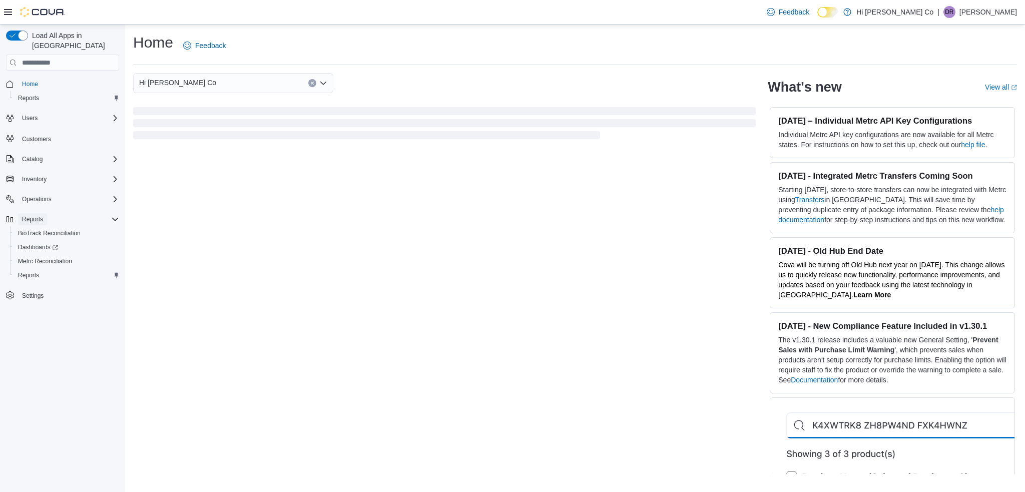
click at [35, 215] on span "Reports" at bounding box center [32, 219] width 21 height 8
click at [113, 215] on icon "Complex example" at bounding box center [115, 219] width 8 height 8
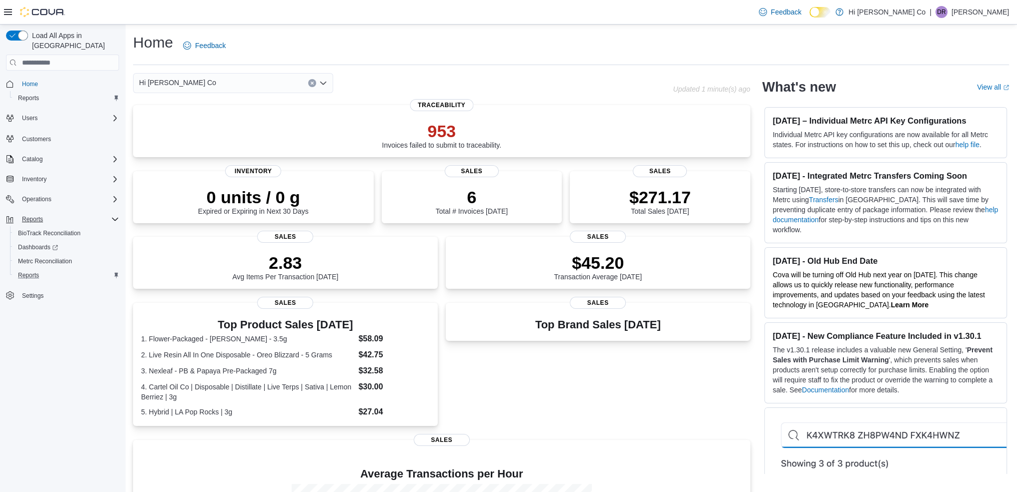
click at [62, 269] on div "Reports" at bounding box center [66, 275] width 105 height 12
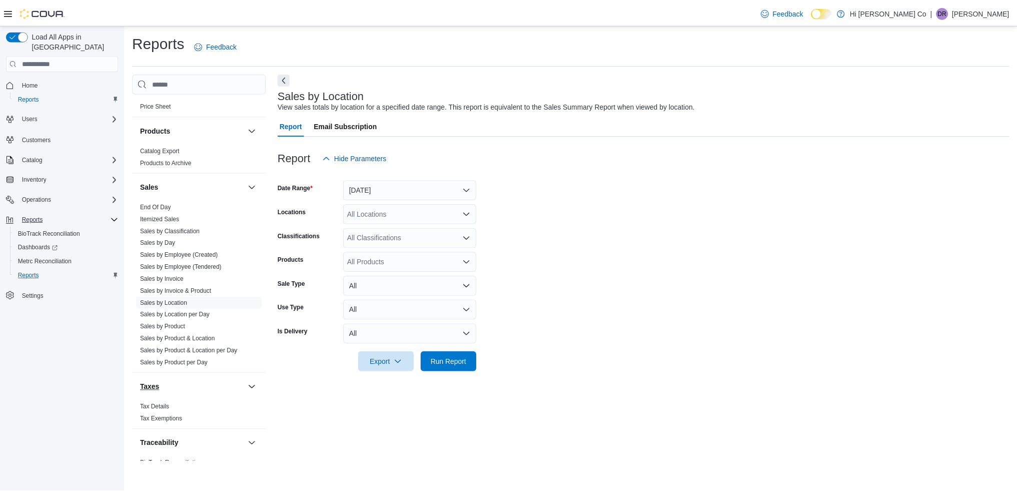
scroll to position [594, 0]
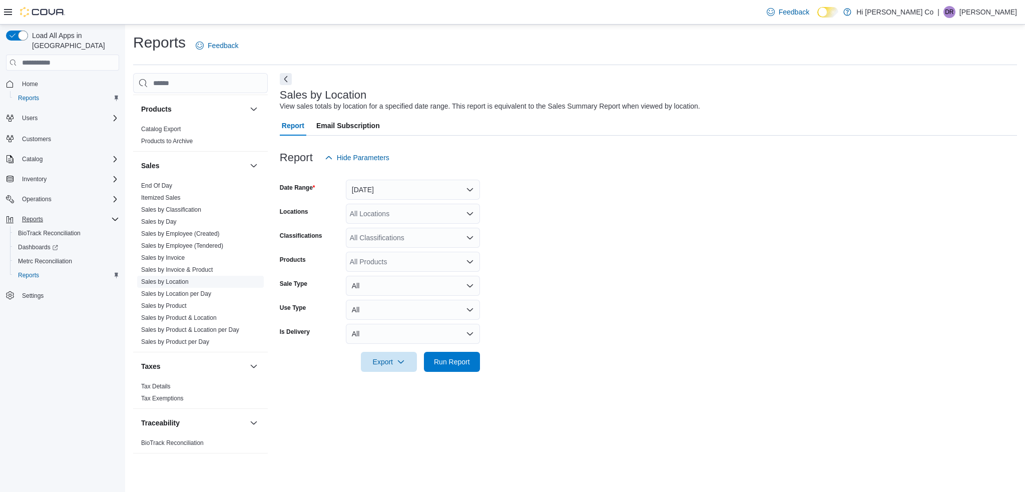
click at [179, 280] on link "Sales by Location" at bounding box center [165, 281] width 48 height 7
click at [452, 363] on span "Run Report" at bounding box center [452, 361] width 36 height 10
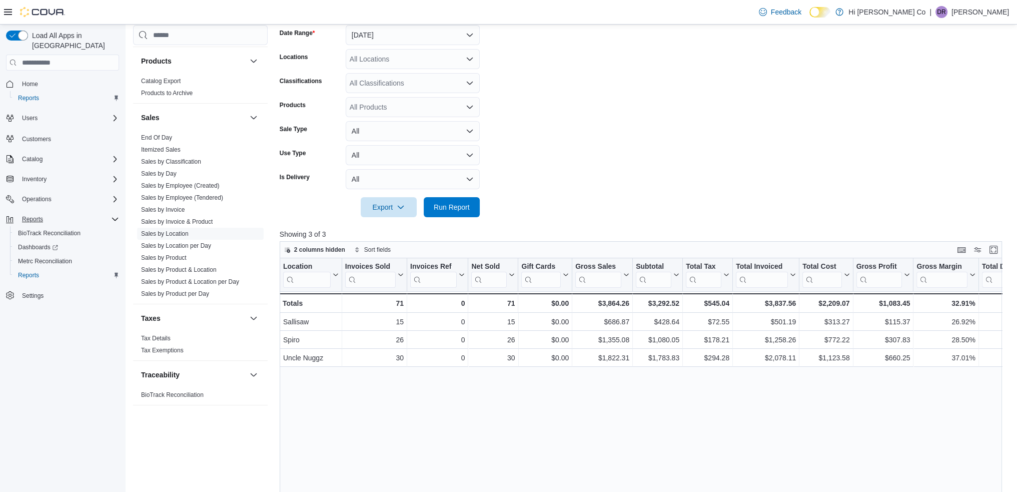
scroll to position [55, 0]
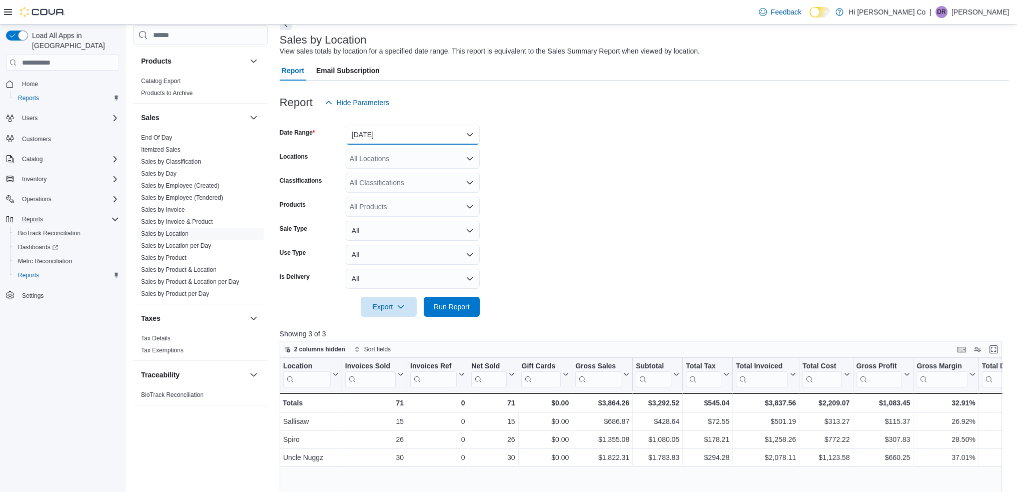
click at [409, 134] on button "Yesterday" at bounding box center [413, 135] width 134 height 20
click at [376, 231] on span "Last Month" at bounding box center [419, 235] width 114 height 12
click at [446, 304] on span "Run Report" at bounding box center [452, 306] width 36 height 10
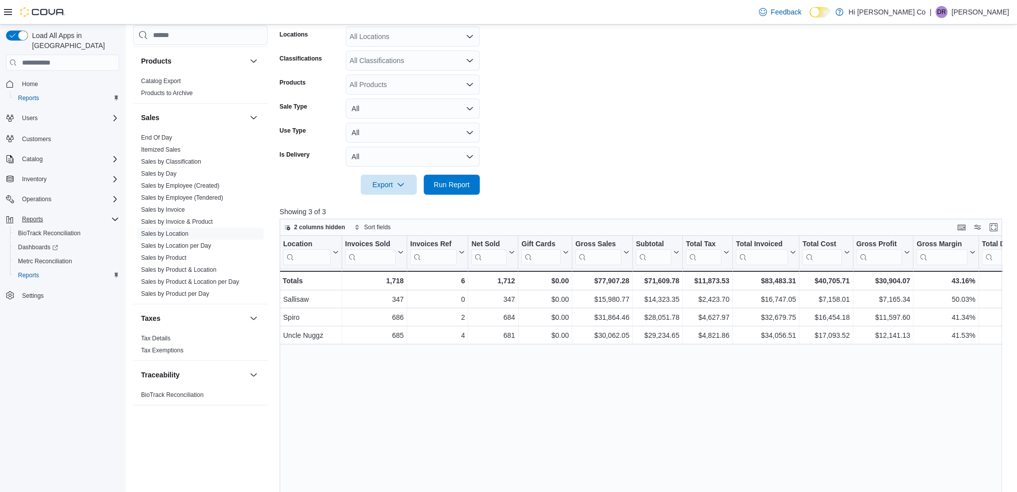
scroll to position [205, 0]
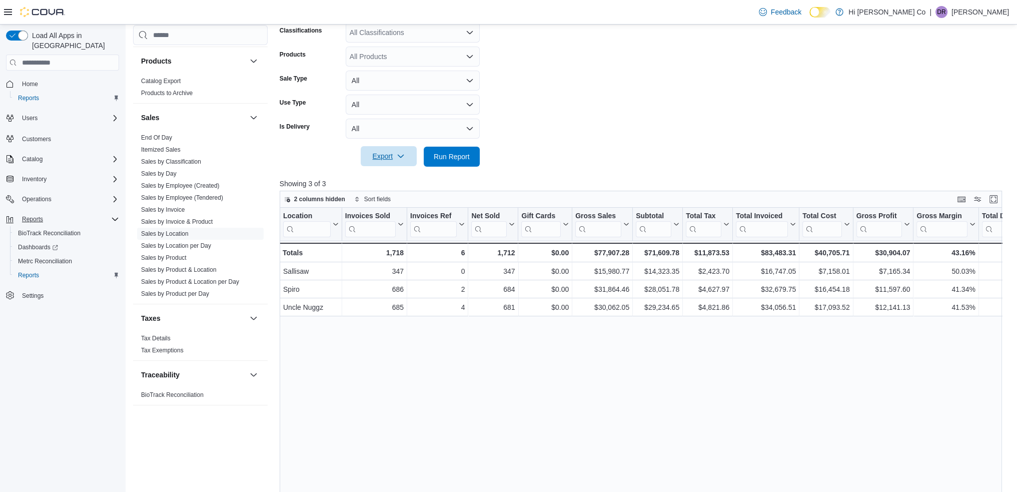
click at [389, 166] on span "Export" at bounding box center [389, 156] width 44 height 20
click at [390, 177] on span "Export to Excel" at bounding box center [390, 177] width 45 height 8
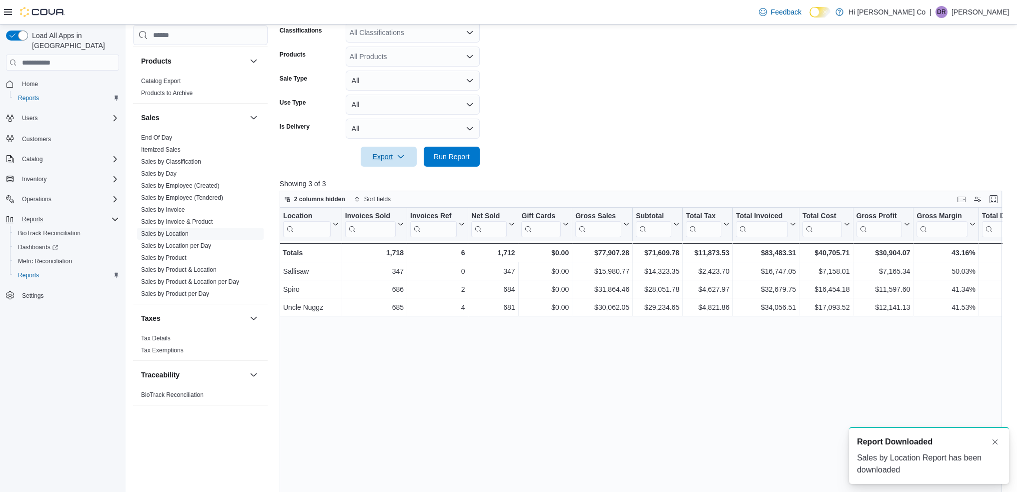
scroll to position [0, 0]
